Goal: Task Accomplishment & Management: Manage account settings

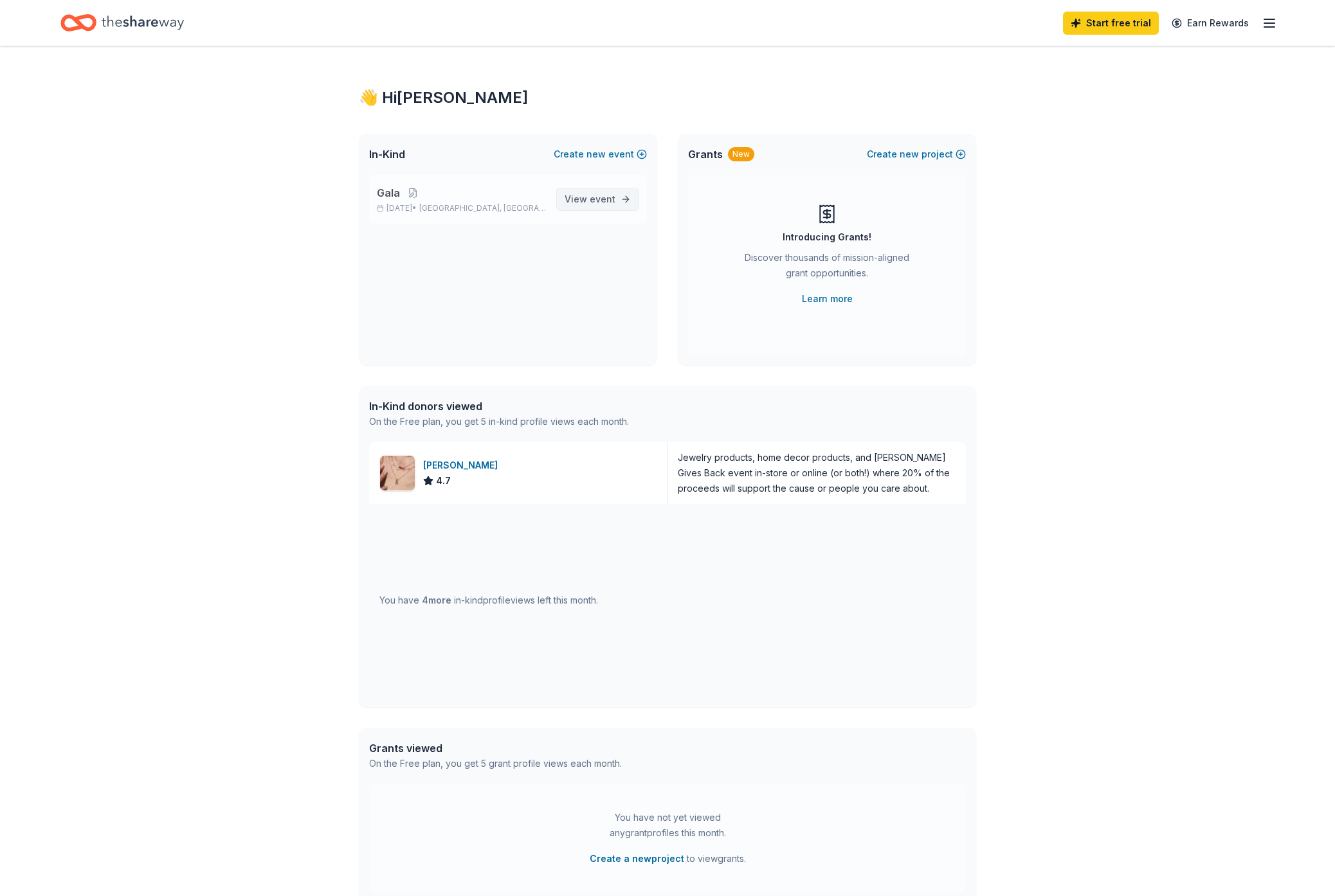
click at [621, 200] on link "View event" at bounding box center [597, 199] width 83 height 23
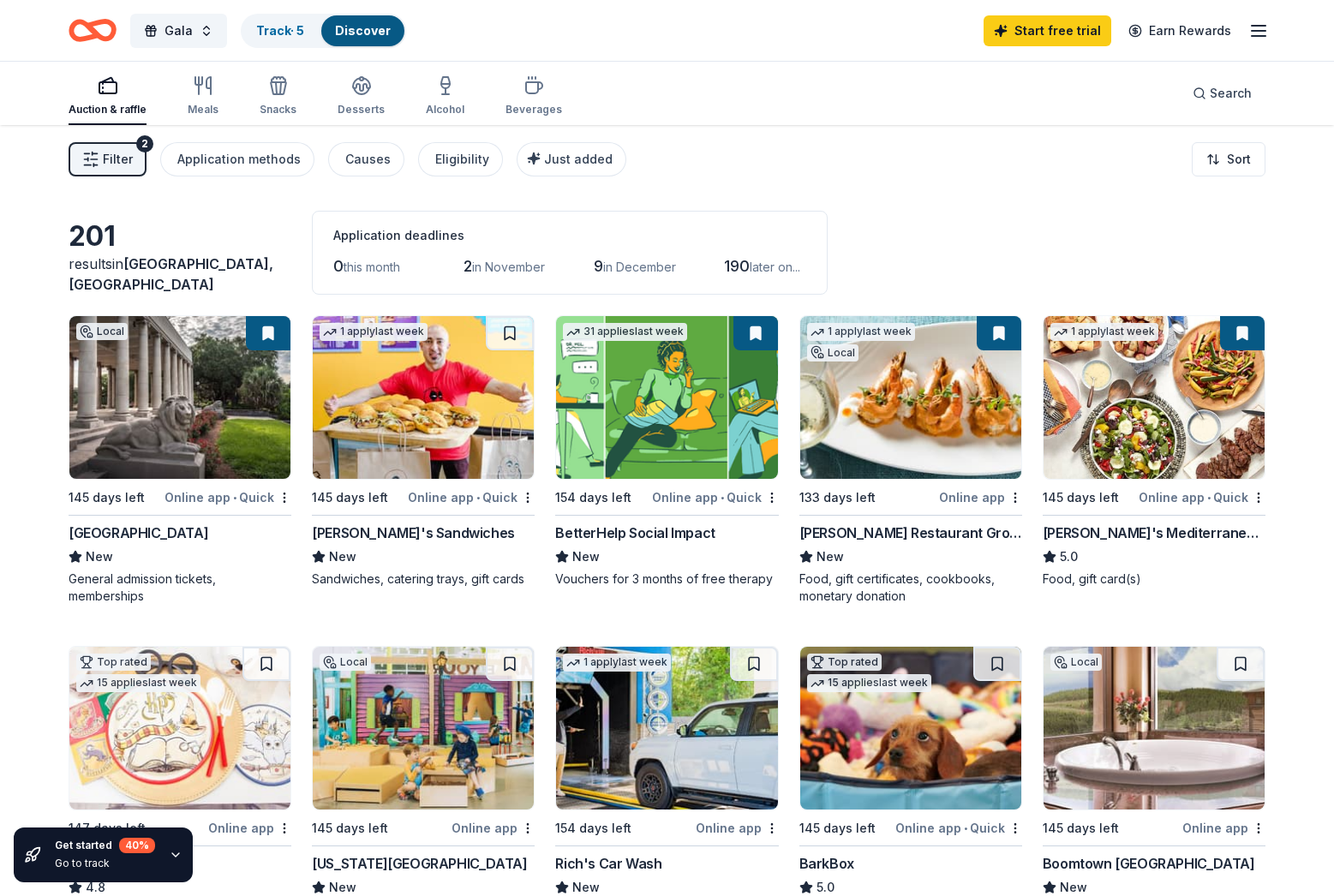
click at [108, 94] on icon "button" at bounding box center [107, 86] width 21 height 21
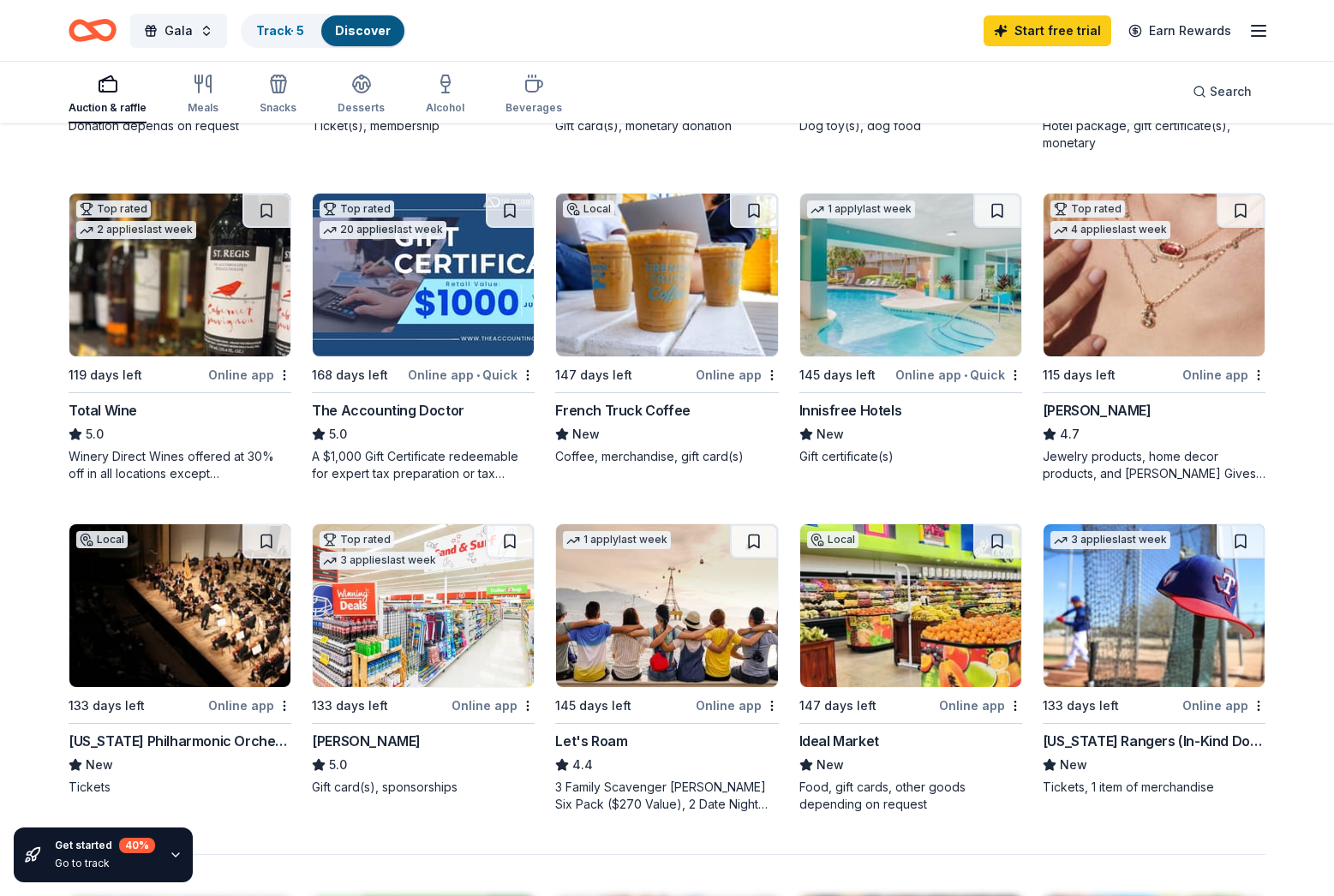
scroll to position [786, 0]
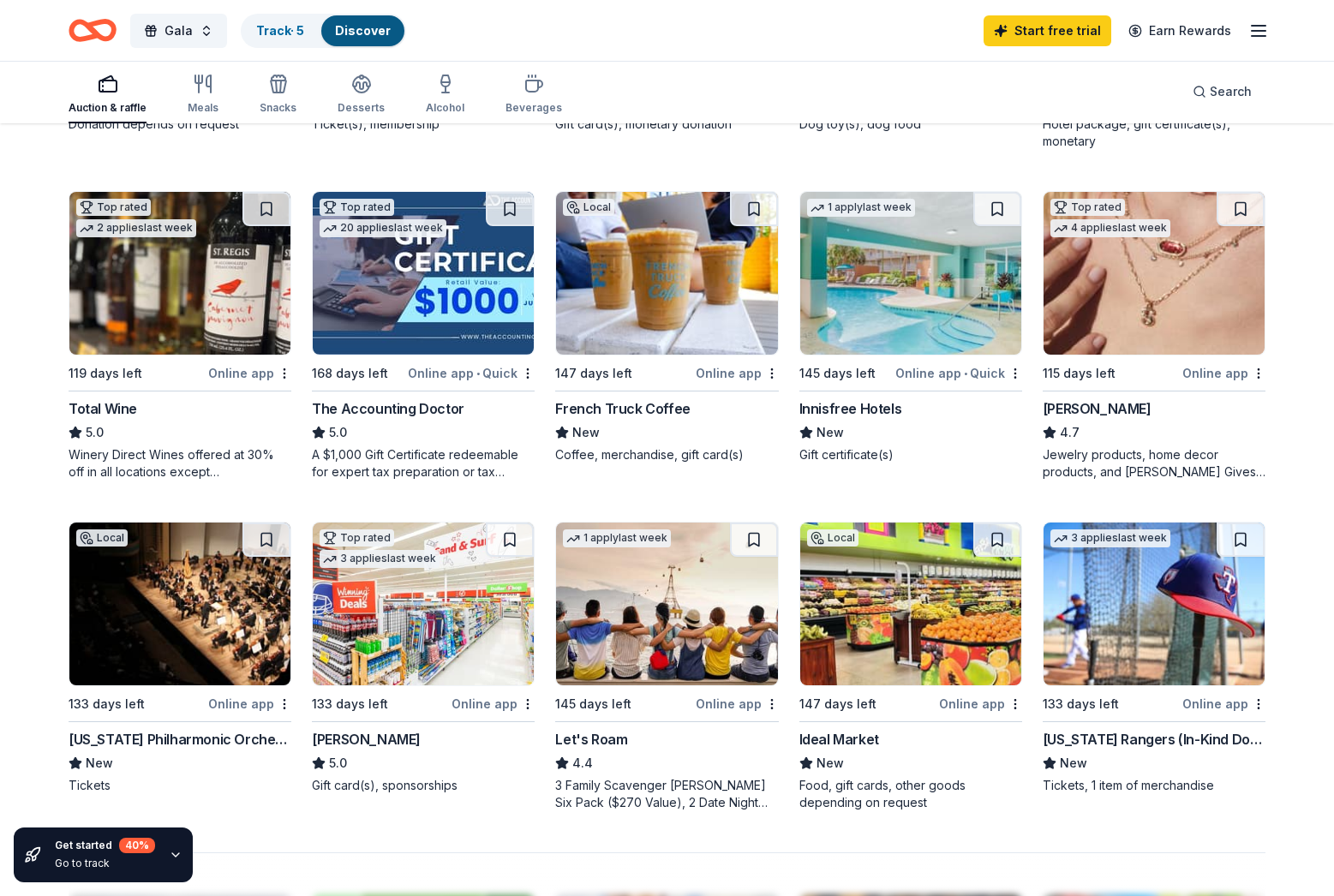
click at [206, 327] on img at bounding box center [180, 272] width 221 height 162
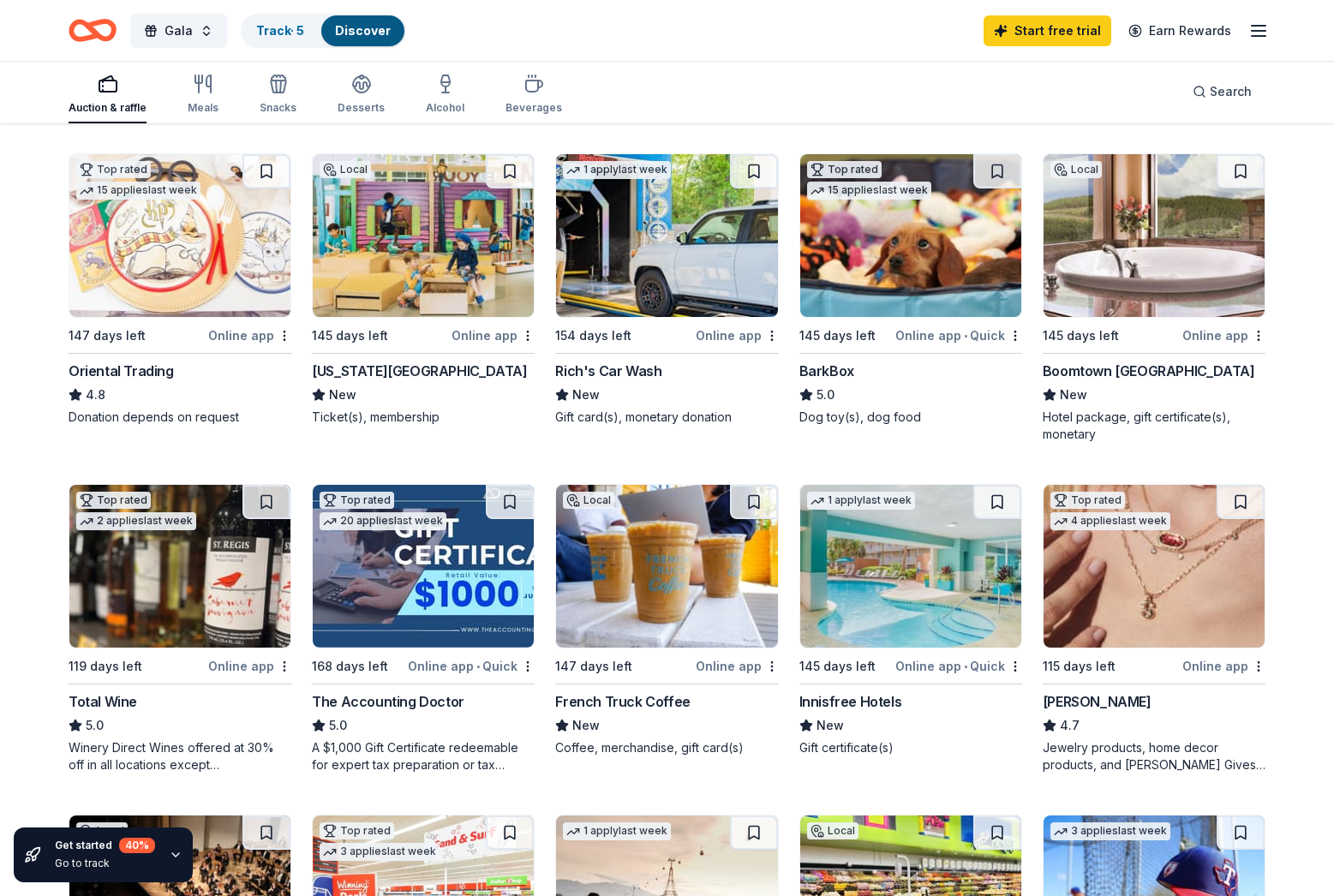
scroll to position [401, 0]
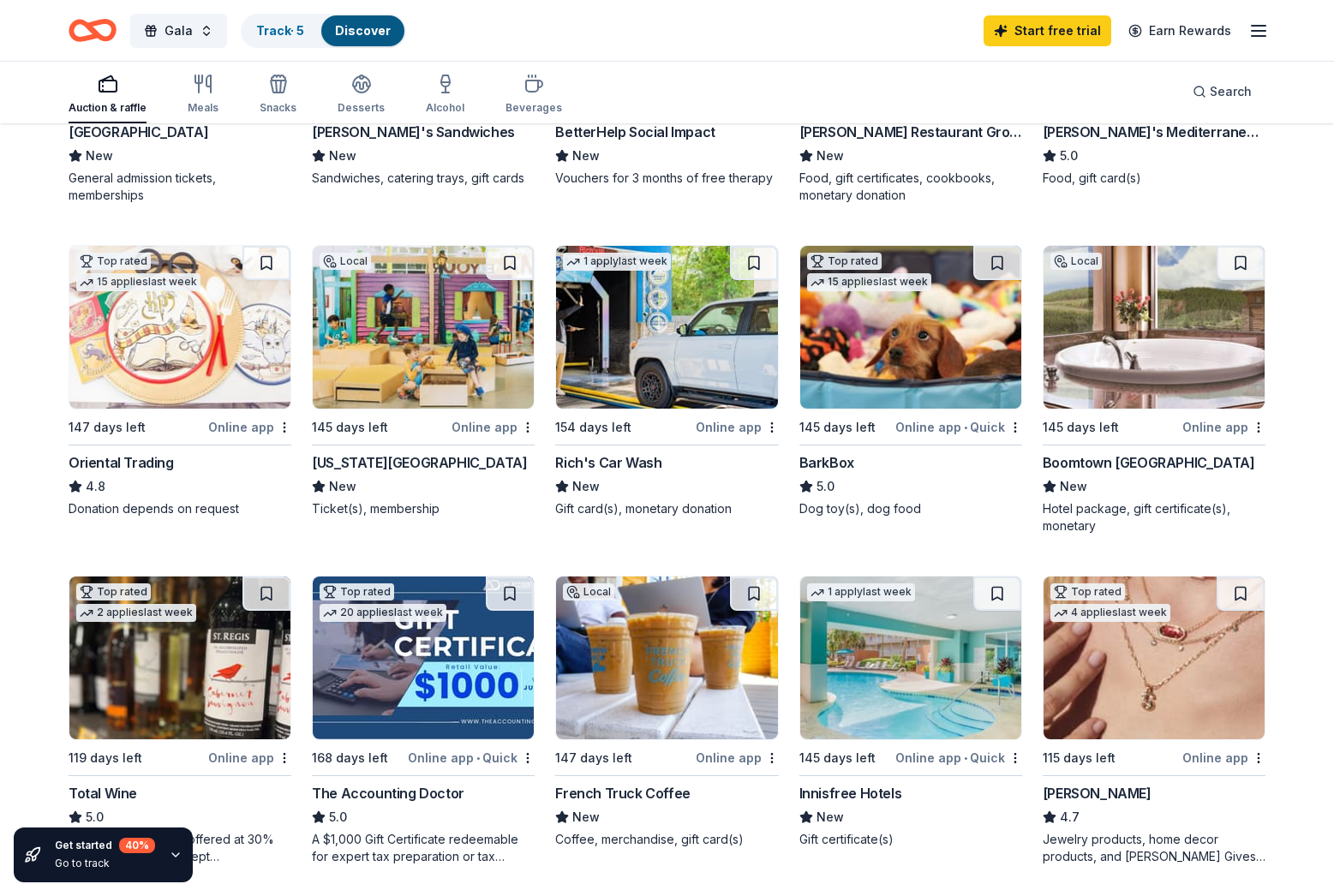
click at [106, 83] on icon "button" at bounding box center [107, 84] width 21 height 21
click at [106, 87] on icon "button" at bounding box center [107, 84] width 21 height 21
click at [109, 79] on icon "button" at bounding box center [107, 84] width 21 height 21
click at [186, 33] on span "Gala" at bounding box center [178, 30] width 29 height 21
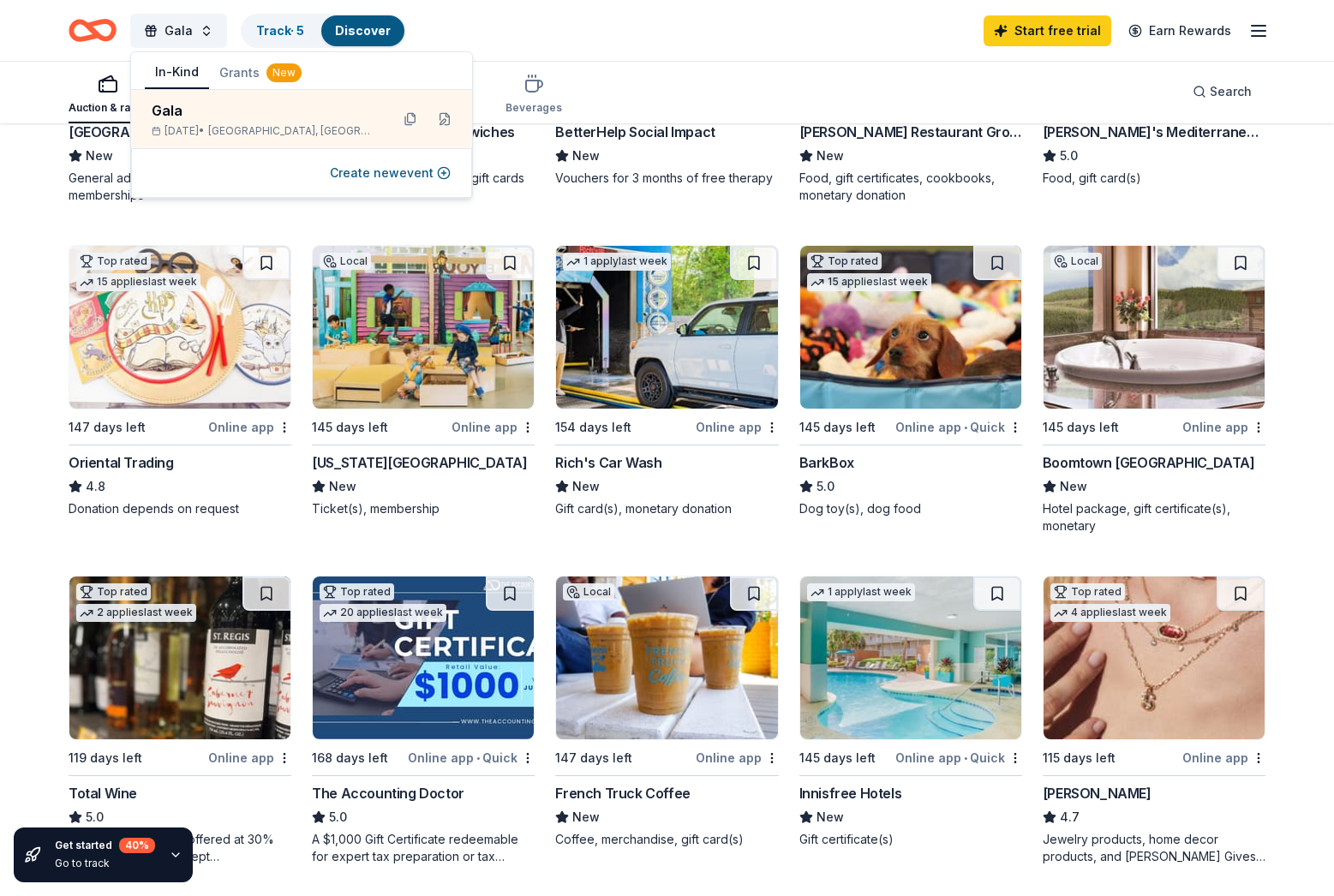
click at [187, 70] on button "In-Kind" at bounding box center [176, 72] width 64 height 32
click at [270, 29] on link "Track · 5" at bounding box center [279, 30] width 48 height 15
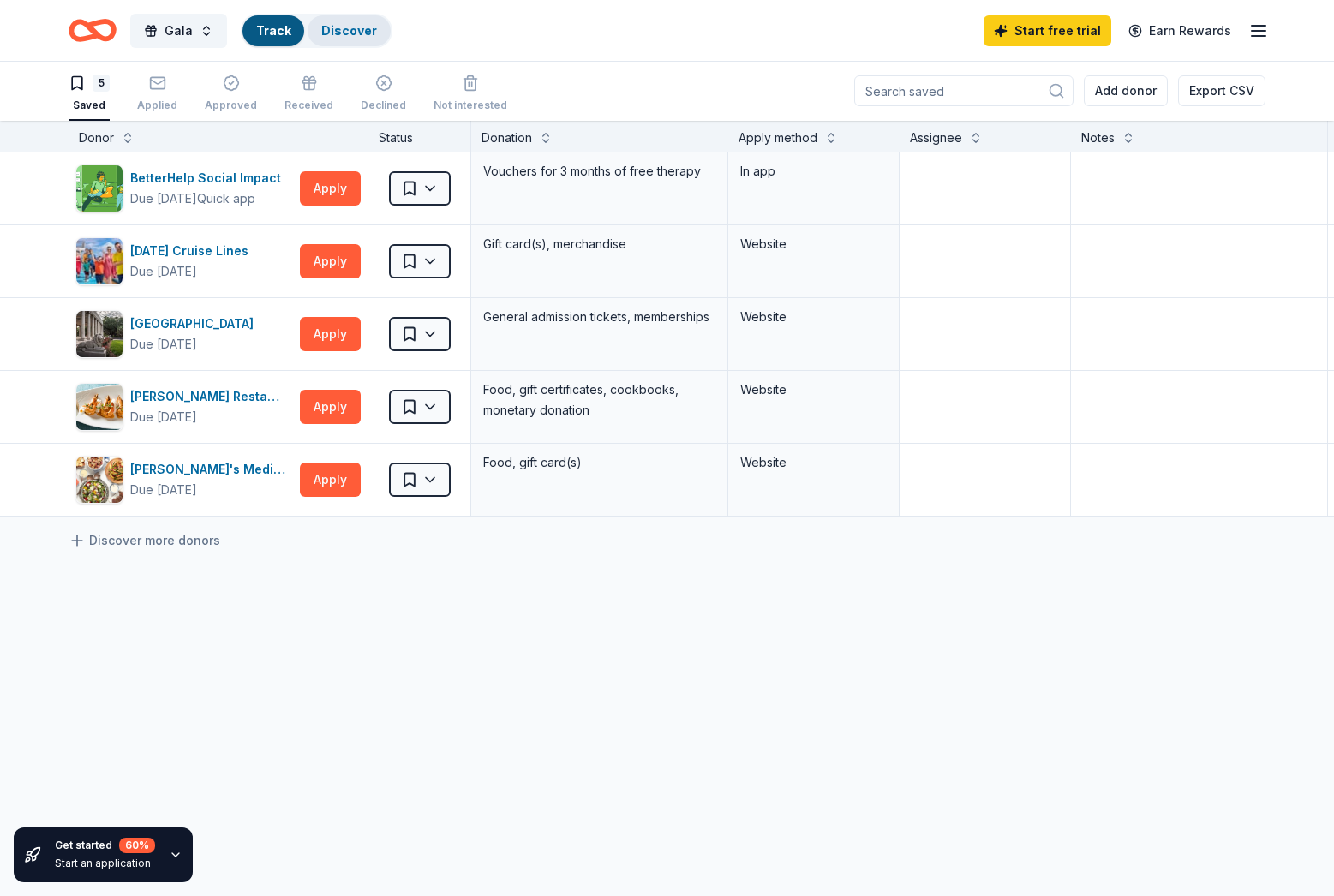
scroll to position [1, 0]
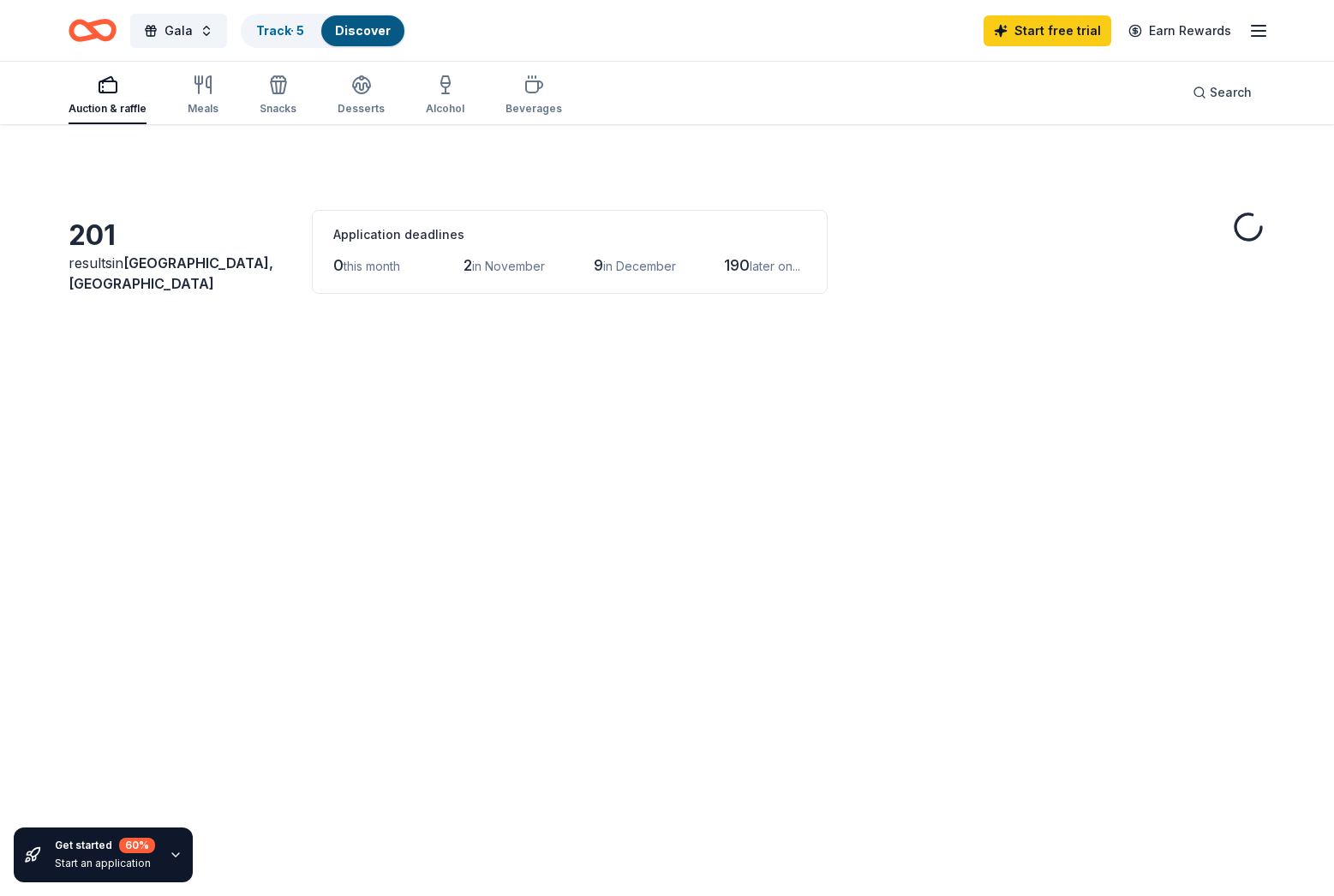
scroll to position [401, 0]
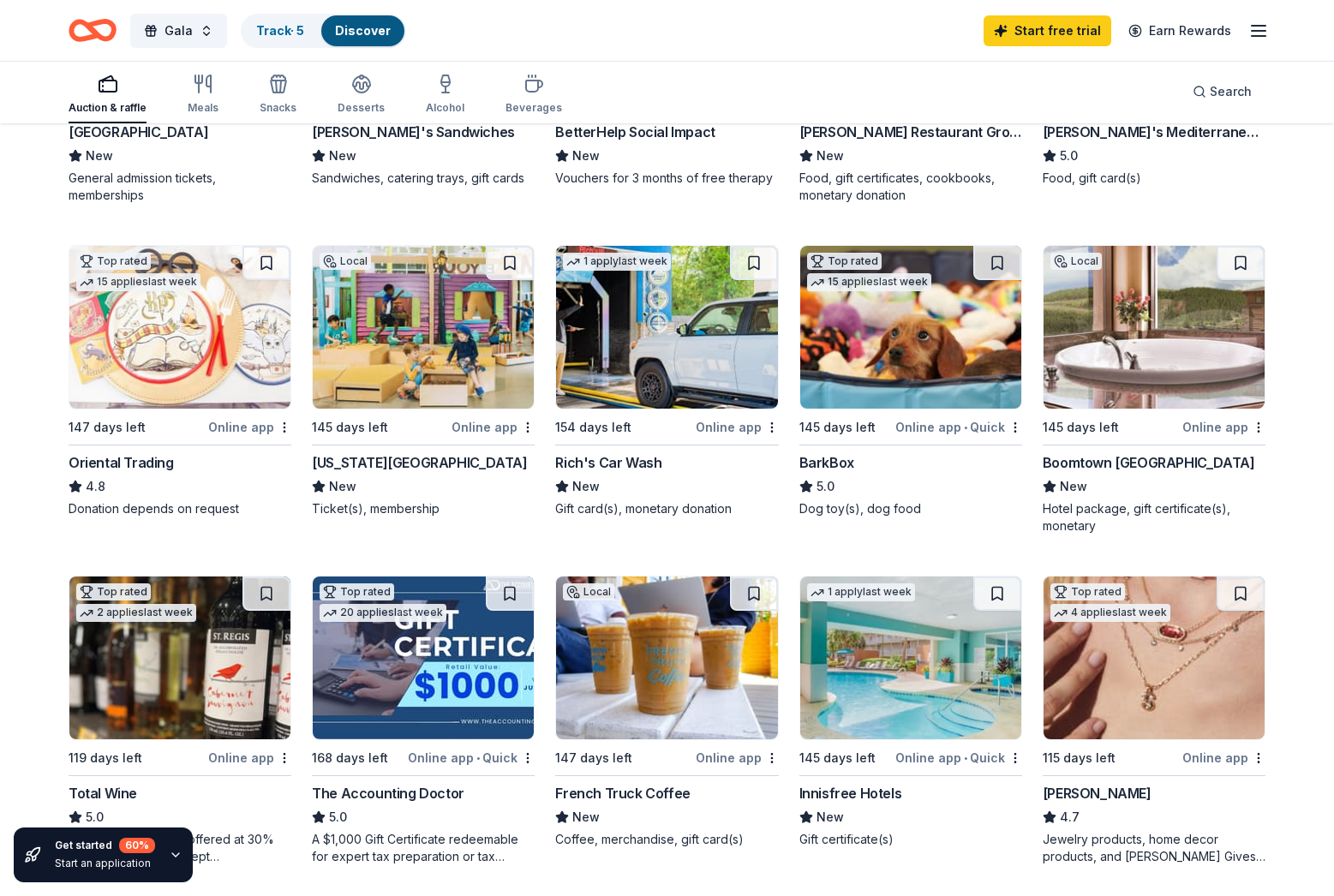
click at [1254, 32] on icon "button" at bounding box center [1258, 30] width 21 height 21
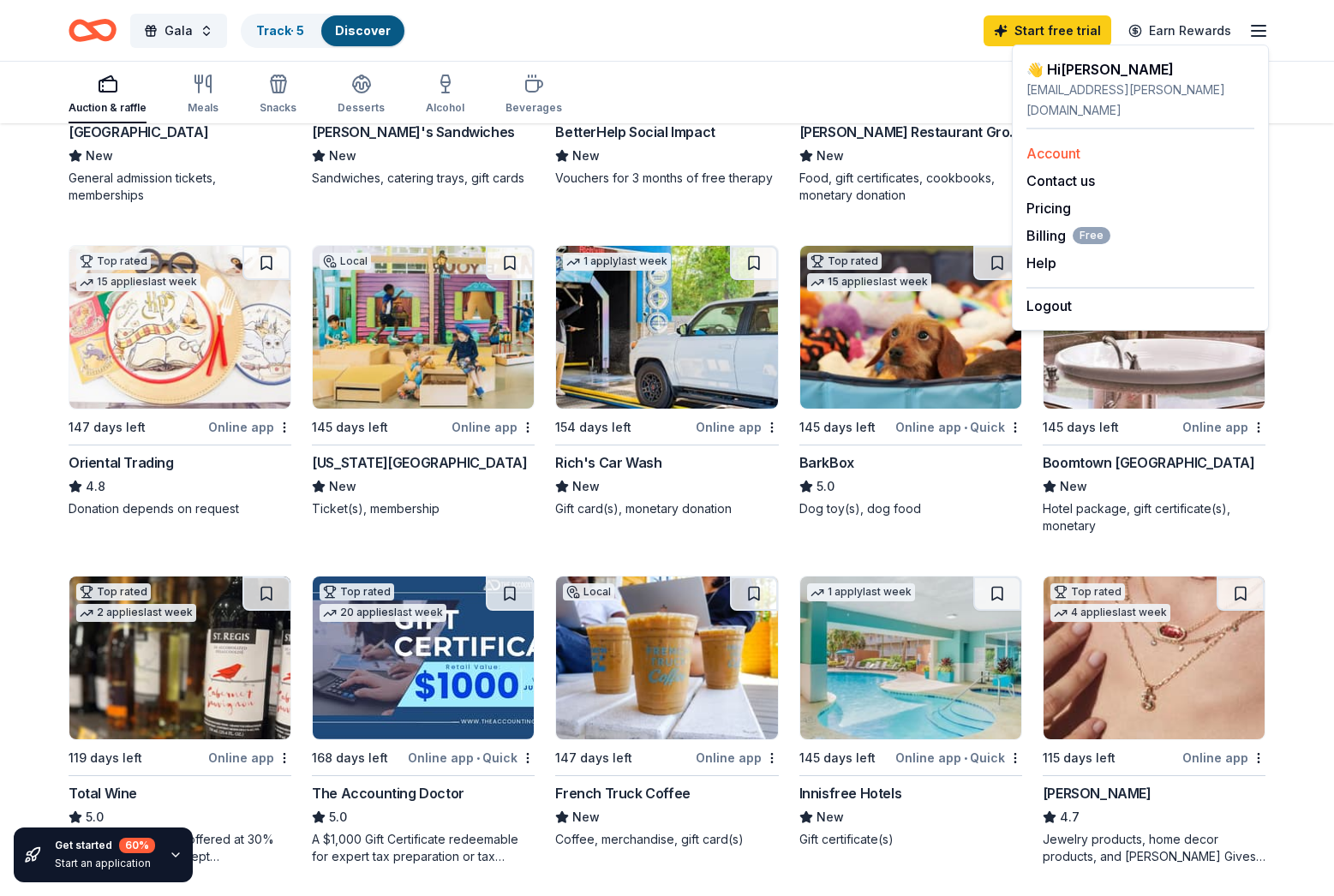
click at [1047, 145] on link "Account" at bounding box center [1053, 152] width 54 height 17
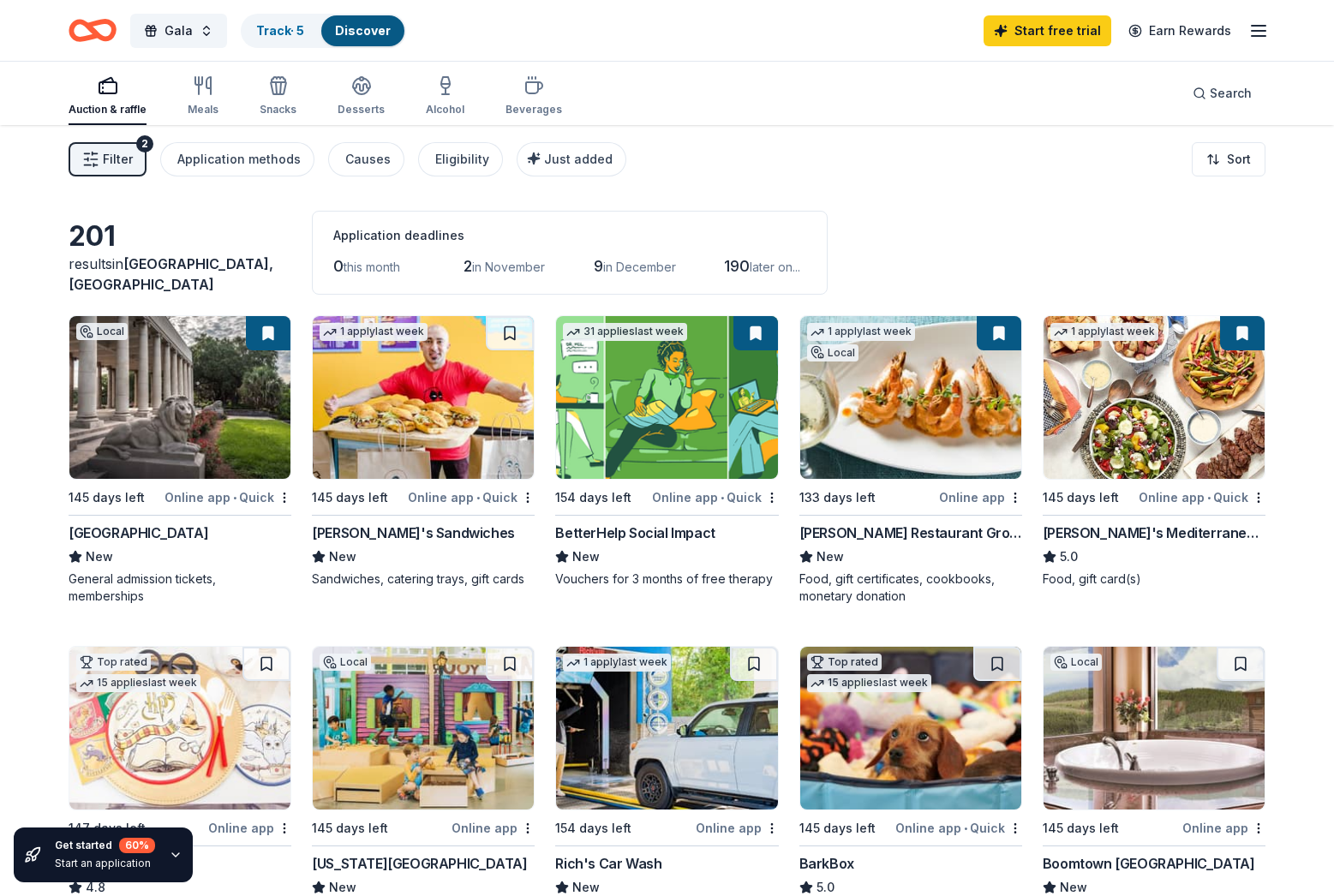
click at [354, 30] on link "Discover" at bounding box center [362, 30] width 56 height 15
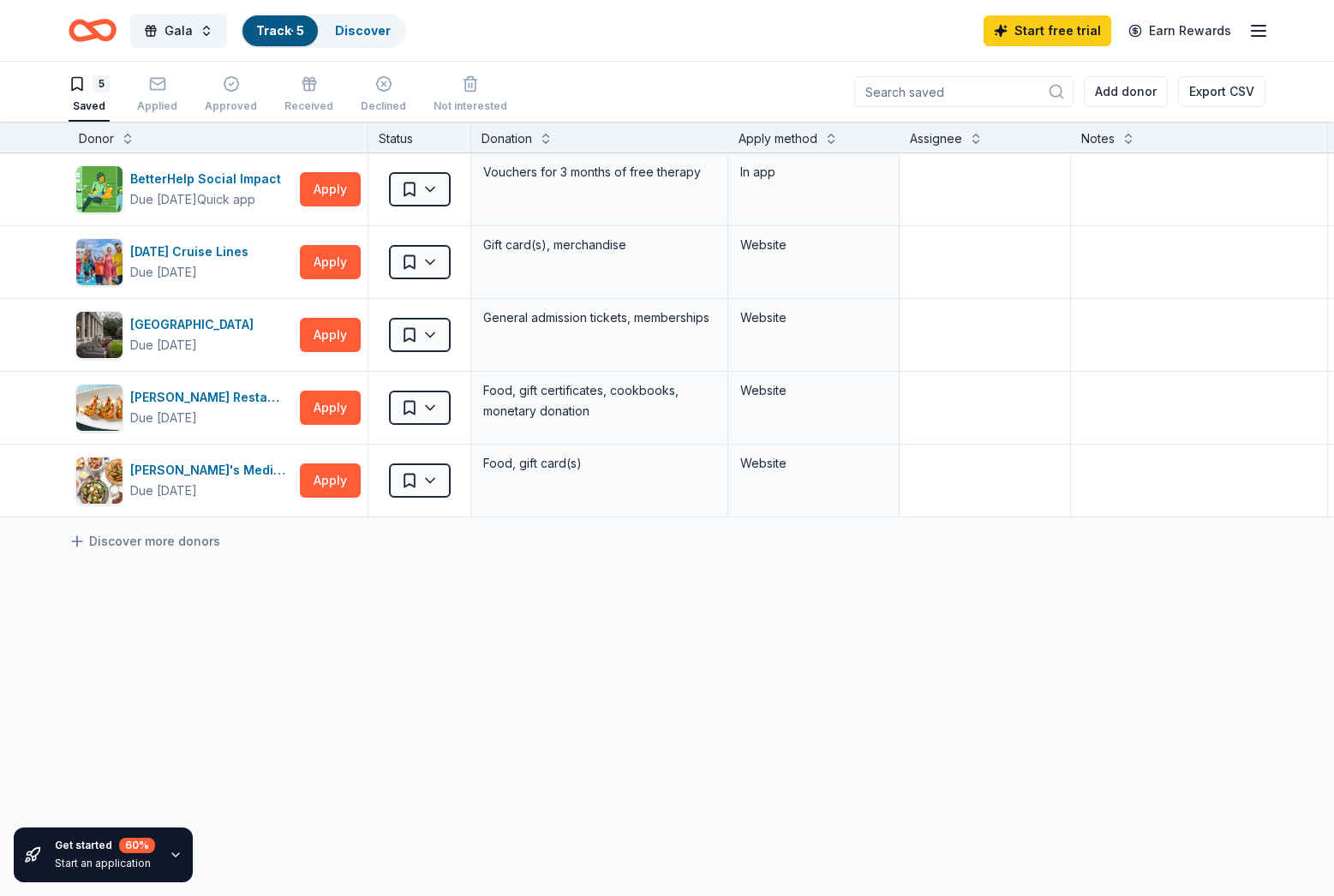
scroll to position [1, 0]
click at [196, 31] on button "Gala" at bounding box center [178, 30] width 96 height 34
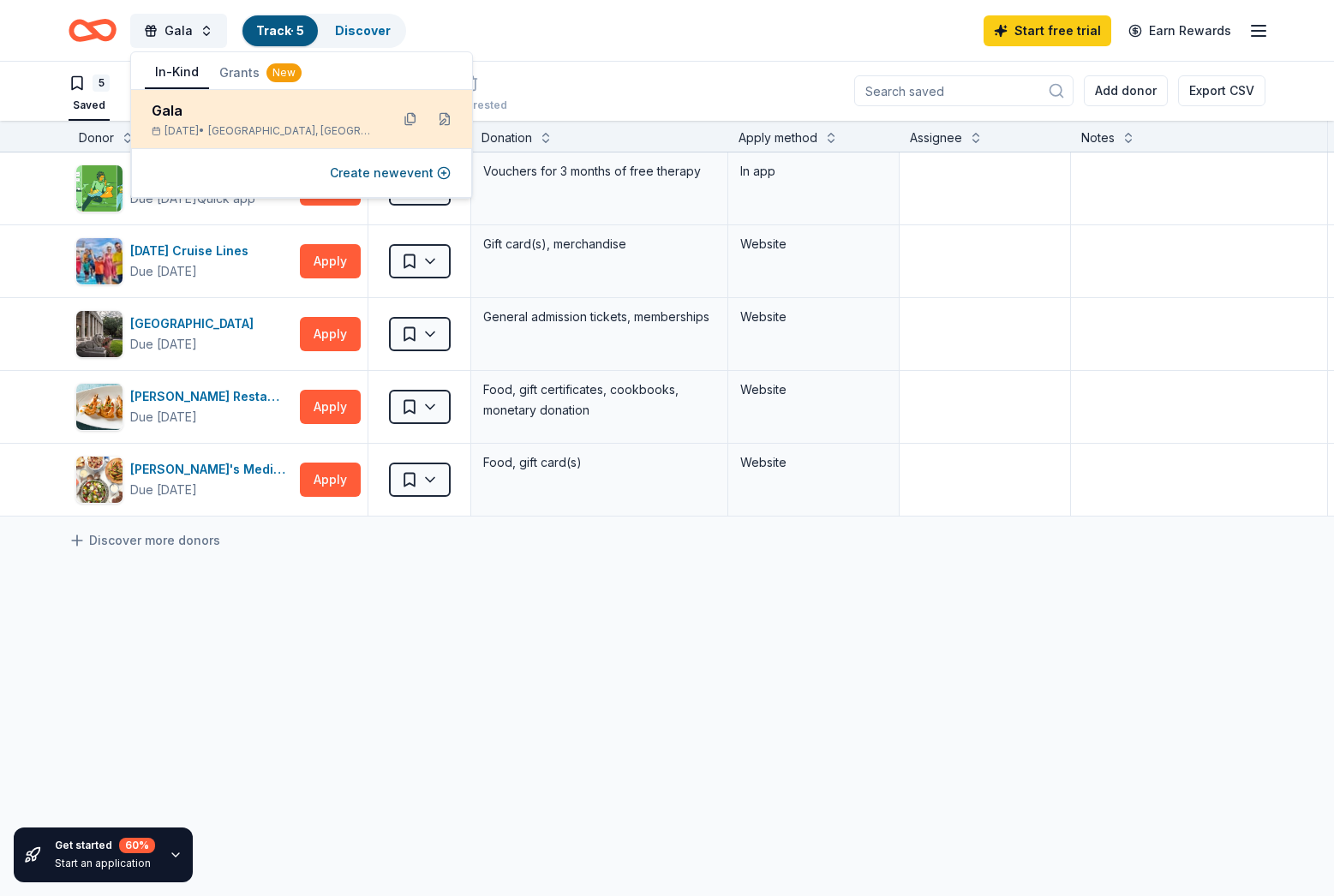
click at [179, 111] on div "Gala" at bounding box center [264, 110] width 224 height 21
click at [166, 106] on div "Gala" at bounding box center [264, 110] width 224 height 21
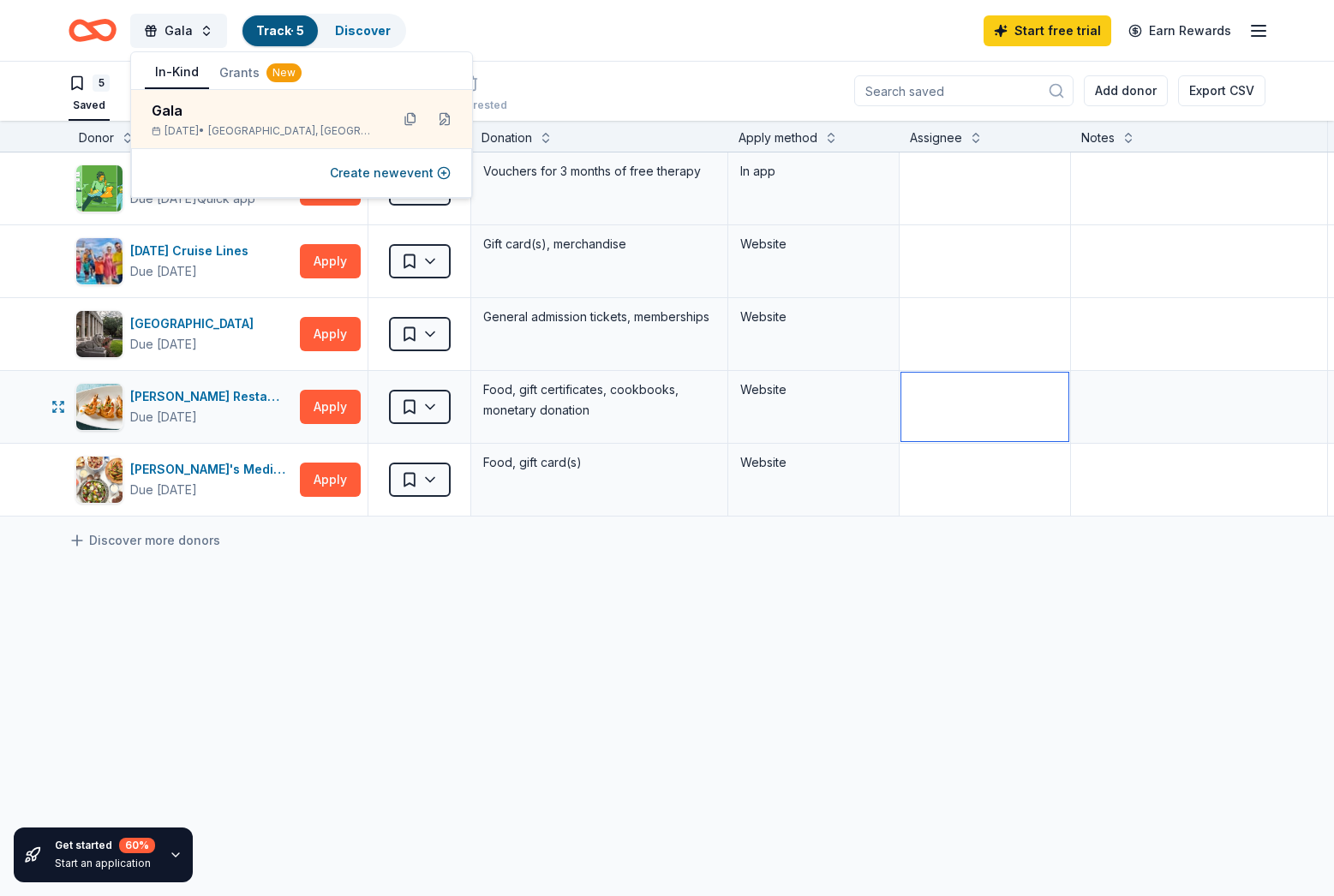
click at [1029, 423] on textarea at bounding box center [985, 407] width 167 height 69
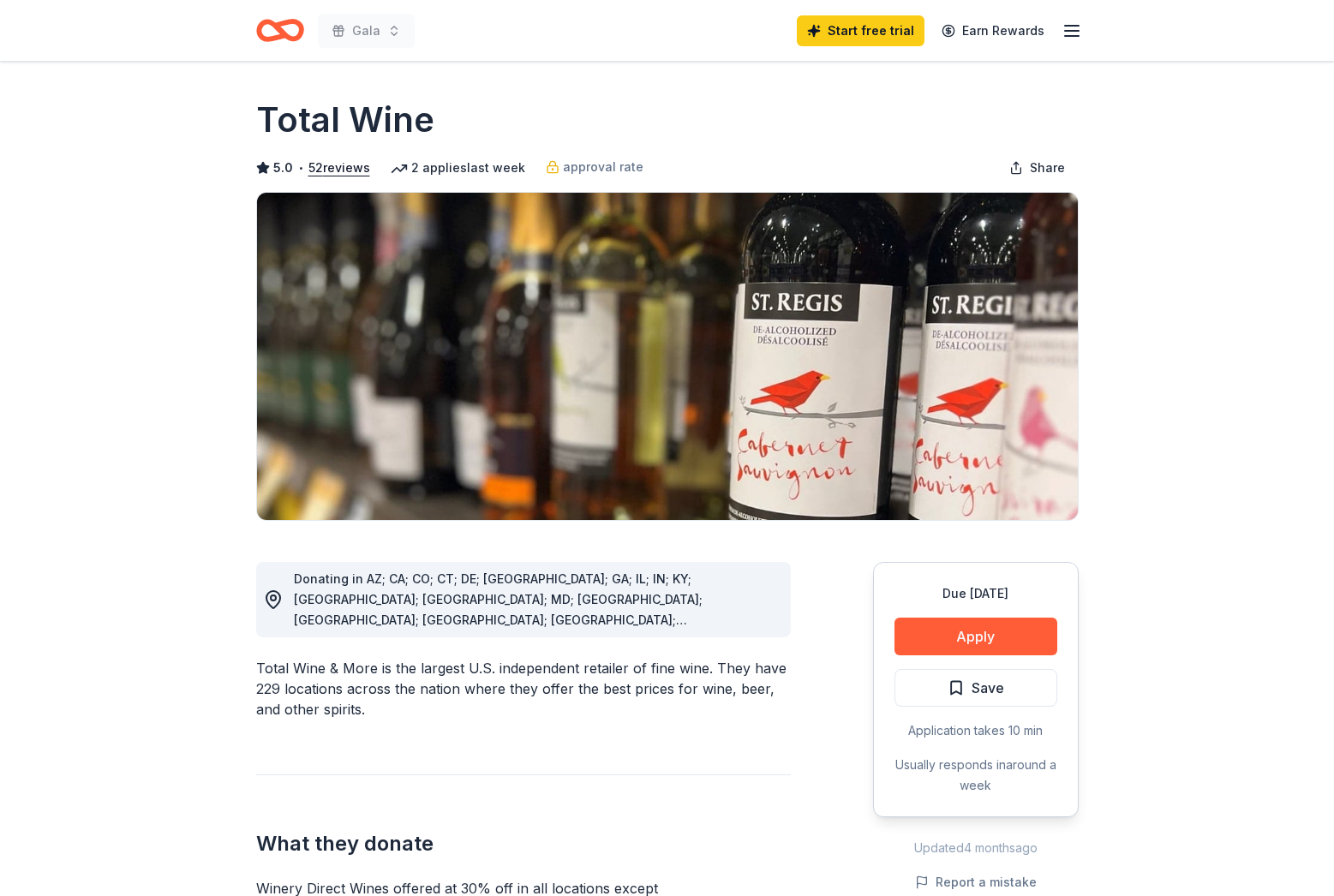
click at [278, 32] on icon "Home" at bounding box center [287, 30] width 27 height 17
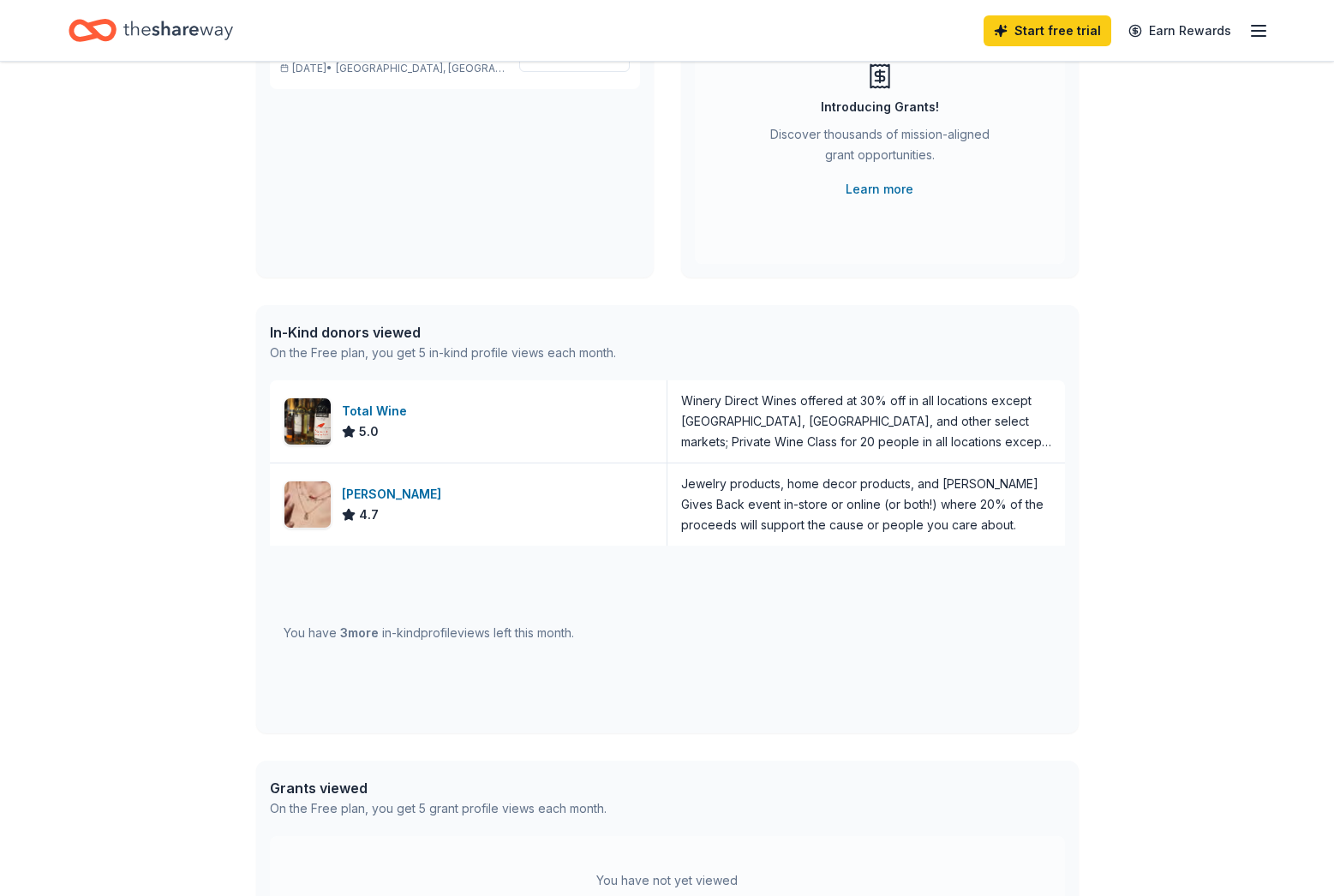
scroll to position [257, 0]
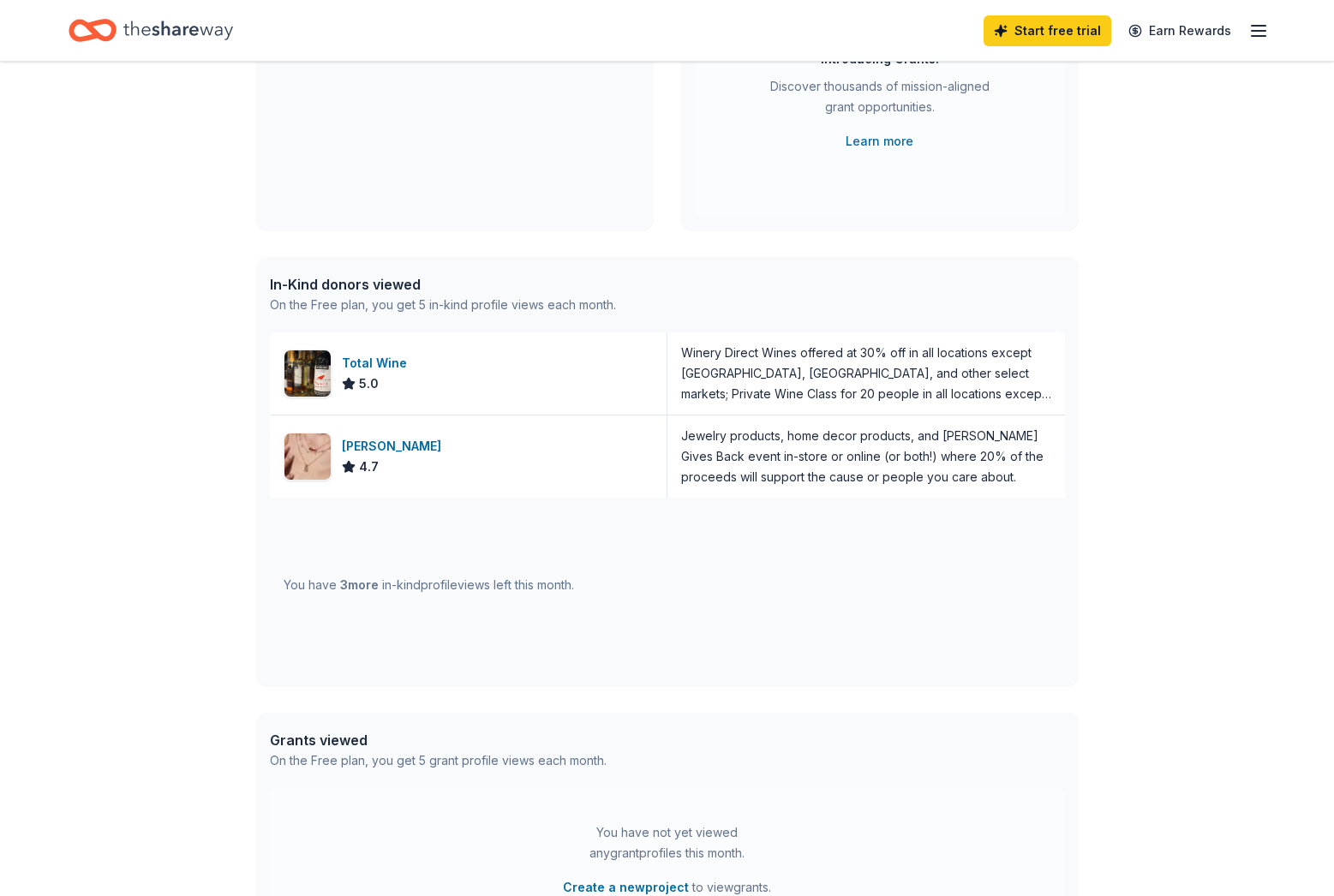
drag, startPoint x: 414, startPoint y: 374, endPoint x: 223, endPoint y: 346, distance: 193.0
click at [223, 346] on div "👋 Hi Toni In-Kind Create new event Gala Mar 22, 2026 • New Orleans, LA View eve…" at bounding box center [667, 402] width 1334 height 1196
click at [1253, 27] on icon "button" at bounding box center [1258, 30] width 21 height 21
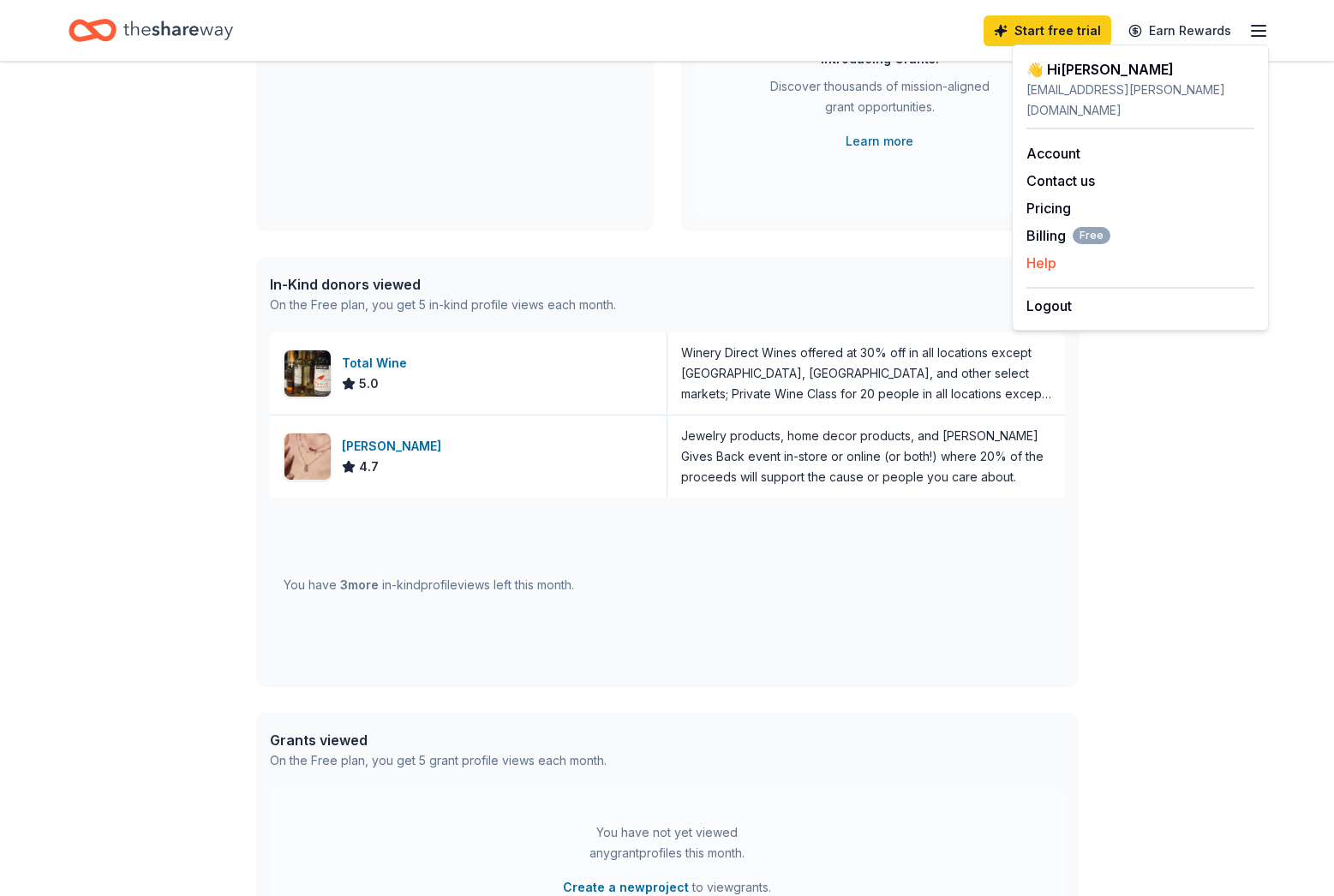
click at [1045, 253] on button "Help" at bounding box center [1041, 263] width 30 height 21
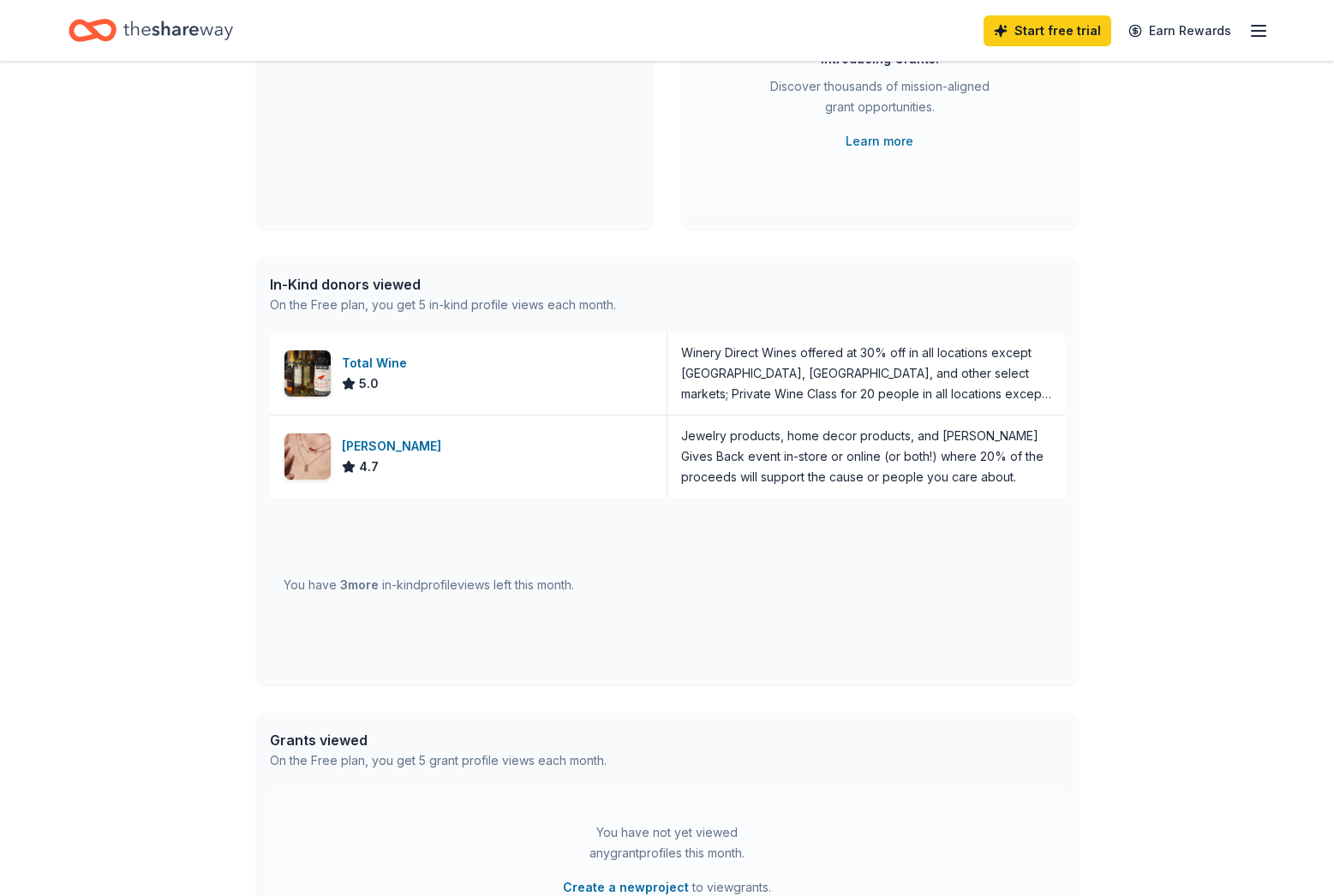
drag, startPoint x: 301, startPoint y: 363, endPoint x: 142, endPoint y: 340, distance: 160.7
click at [142, 340] on div "👋 Hi Toni In-Kind Create new event Gala Mar 22, 2026 • New Orleans, LA View eve…" at bounding box center [667, 402] width 1334 height 1196
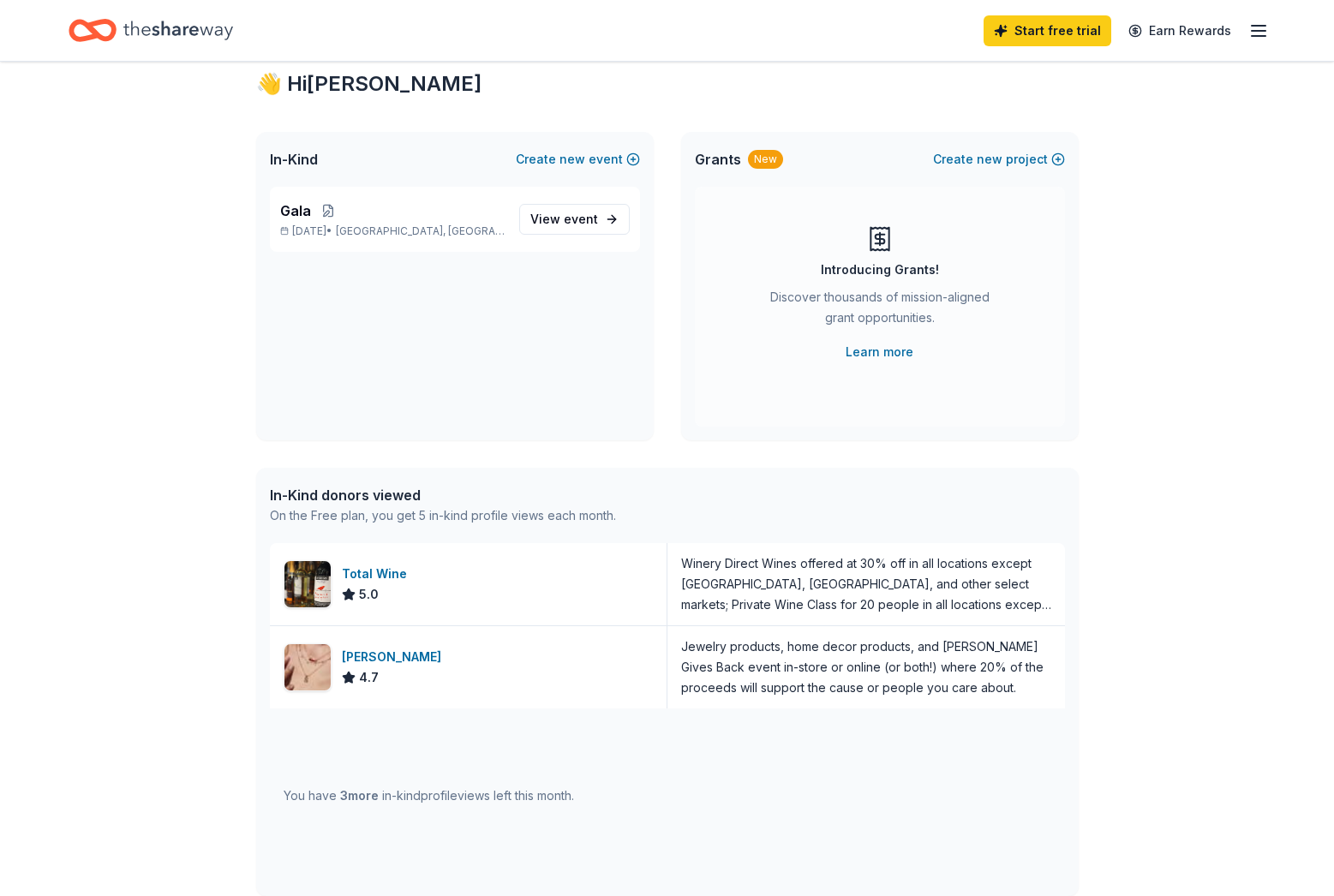
scroll to position [0, 0]
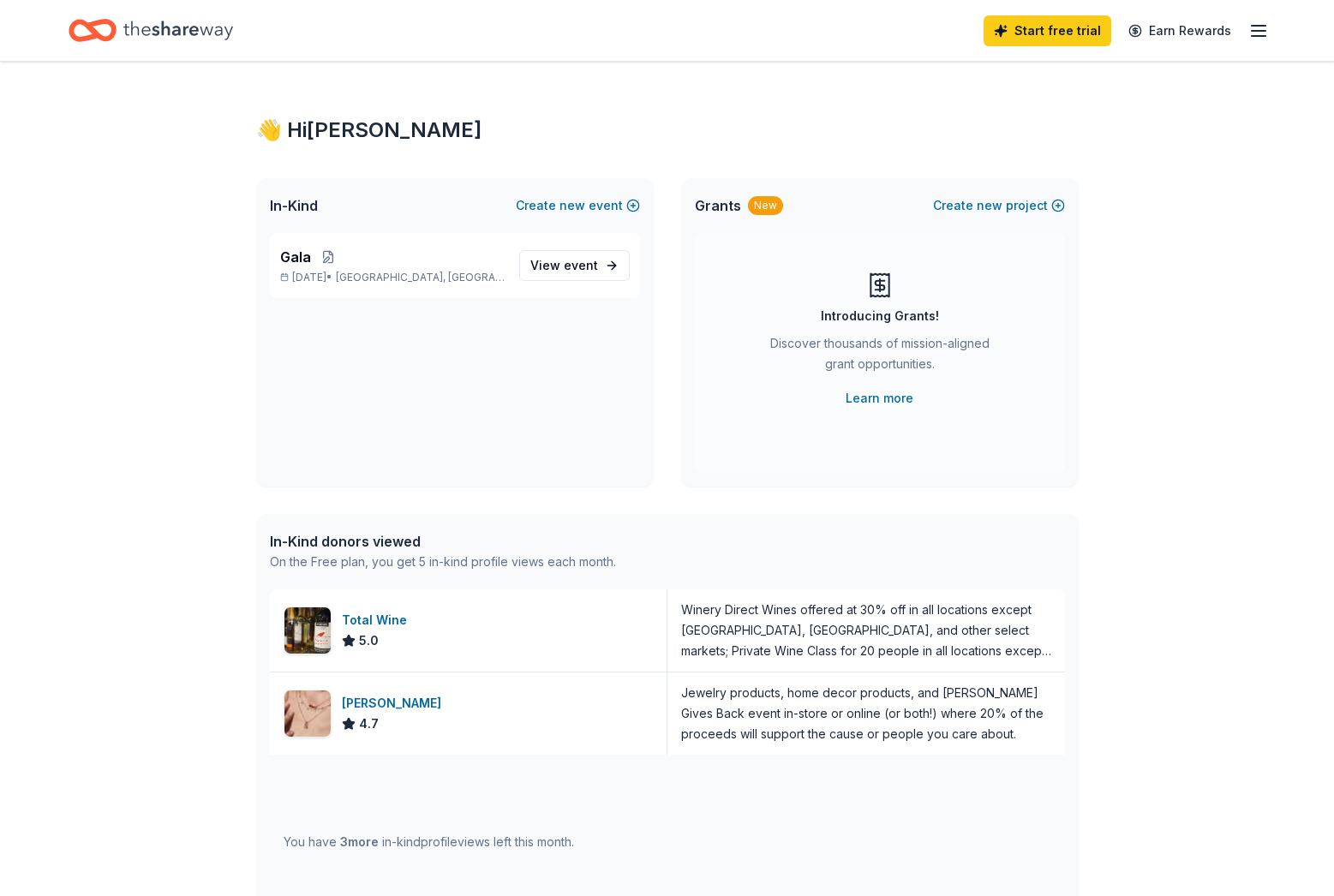
click at [1258, 33] on icon "button" at bounding box center [1258, 30] width 21 height 21
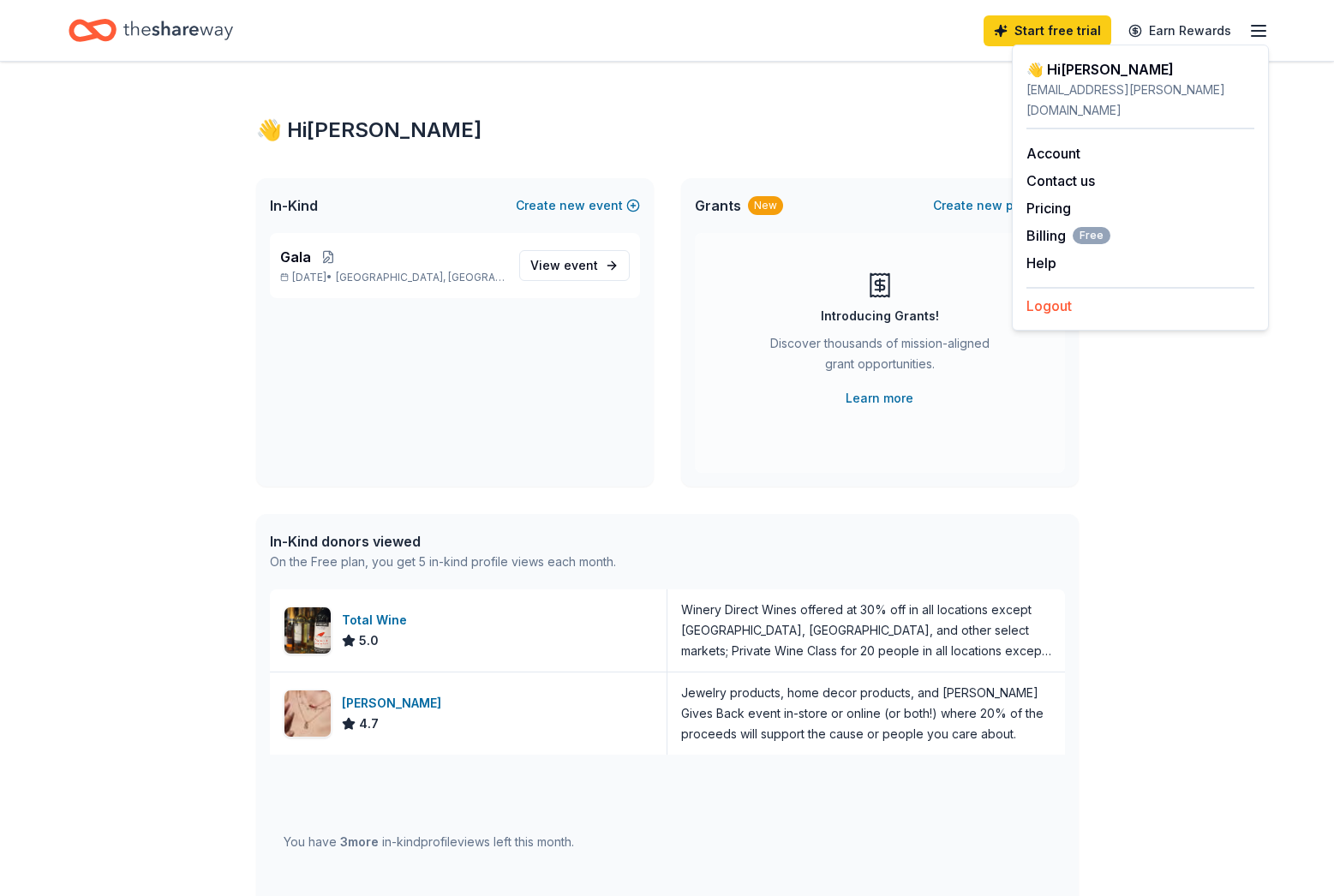
click at [1054, 295] on button "Logout" at bounding box center [1049, 305] width 45 height 21
